Goal: Navigation & Orientation: Go to known website

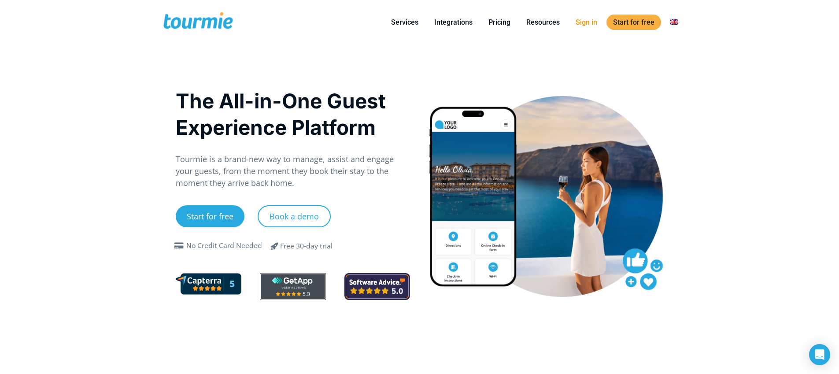
click at [593, 21] on link "Sign in" at bounding box center [586, 22] width 35 height 11
click at [594, 24] on link "Sign in" at bounding box center [586, 22] width 35 height 11
click at [585, 27] on link "Sign in" at bounding box center [586, 22] width 35 height 11
click at [587, 22] on link "Sign in" at bounding box center [586, 22] width 35 height 11
